Goal: Information Seeking & Learning: Understand process/instructions

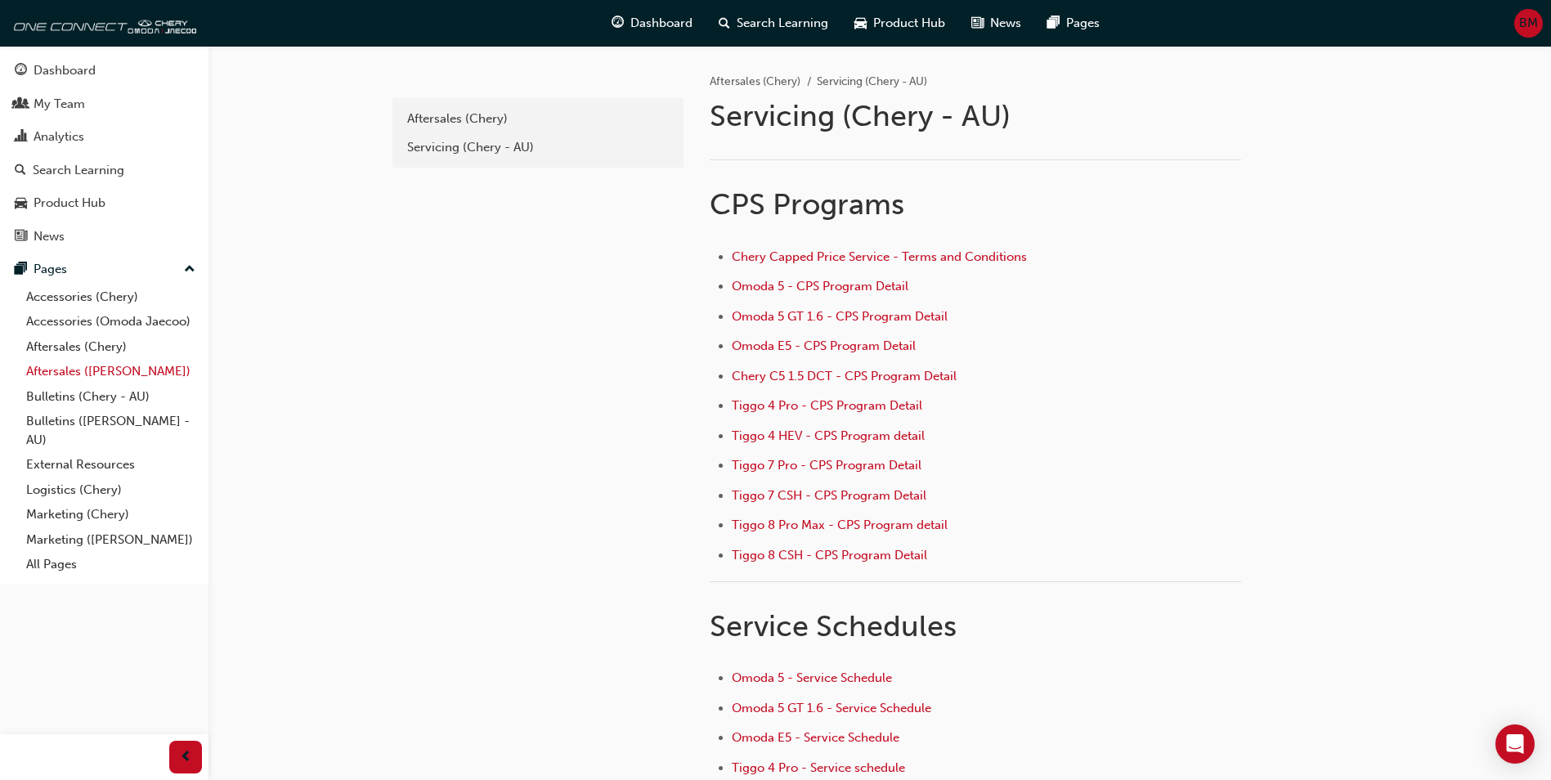
click at [97, 368] on link "Aftersales ([PERSON_NAME])" at bounding box center [111, 371] width 182 height 25
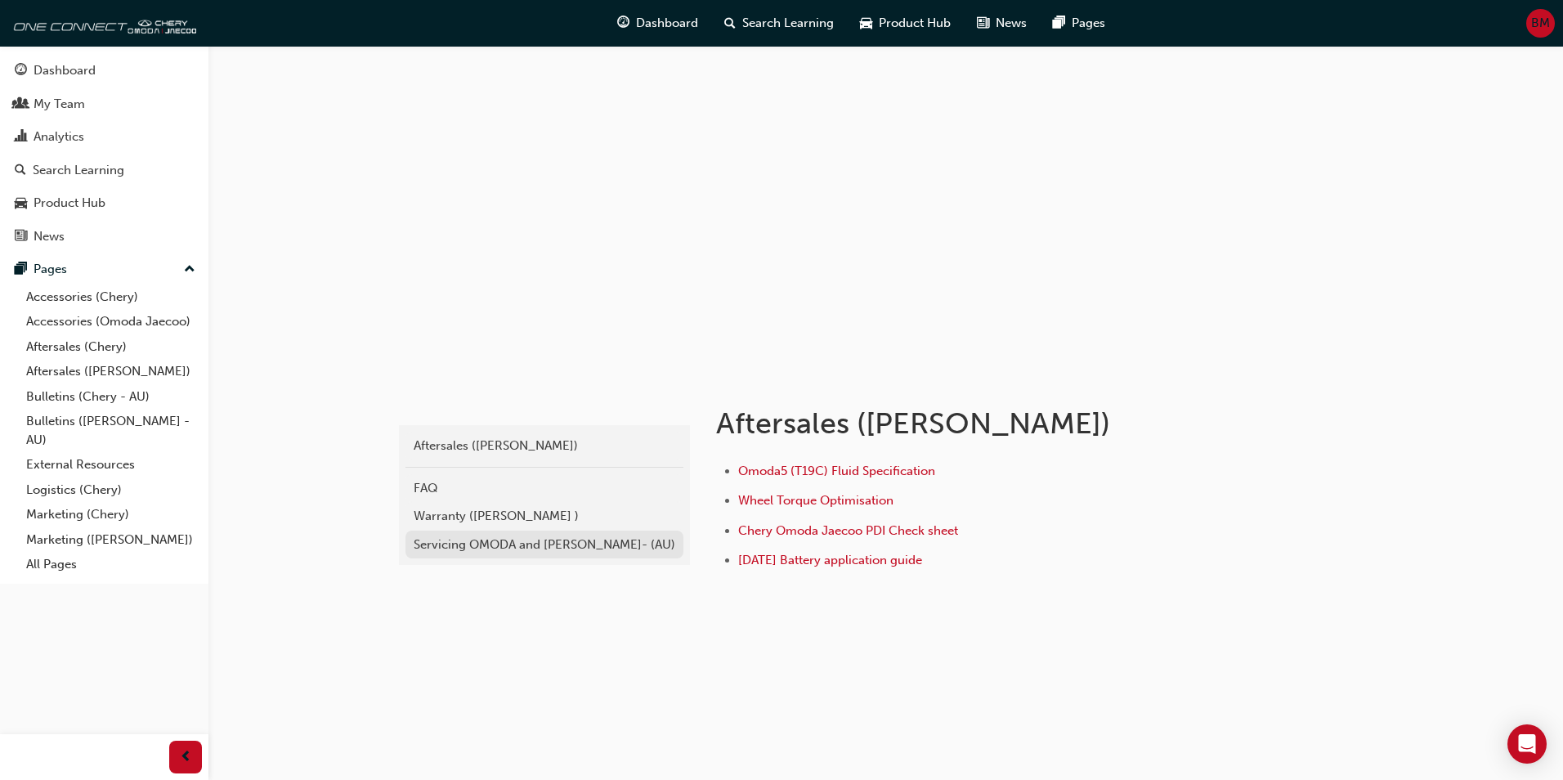
click at [486, 544] on div "Servicing OMODA and [PERSON_NAME]- (AU)" at bounding box center [545, 544] width 262 height 19
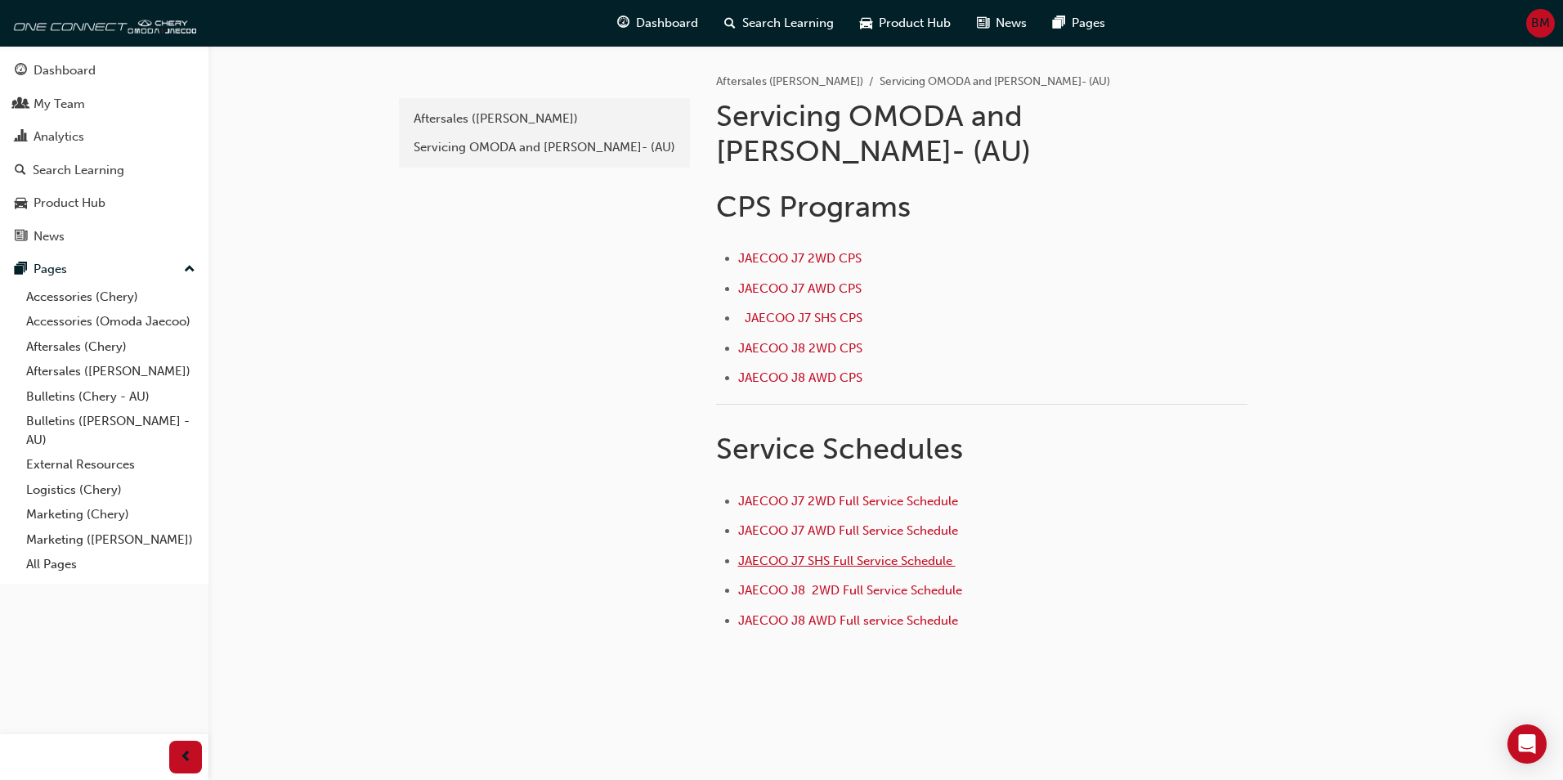
click at [841, 553] on span "JAECOO J7 SHS Full Service Schedule ﻿" at bounding box center [846, 560] width 217 height 15
click at [787, 553] on span "JAECOO J7 SHS Full Service Schedule ﻿" at bounding box center [846, 560] width 217 height 15
click at [566, 141] on div "Servicing OMODA and [PERSON_NAME]- (AU)" at bounding box center [545, 147] width 262 height 19
